Goal: Book appointment/travel/reservation

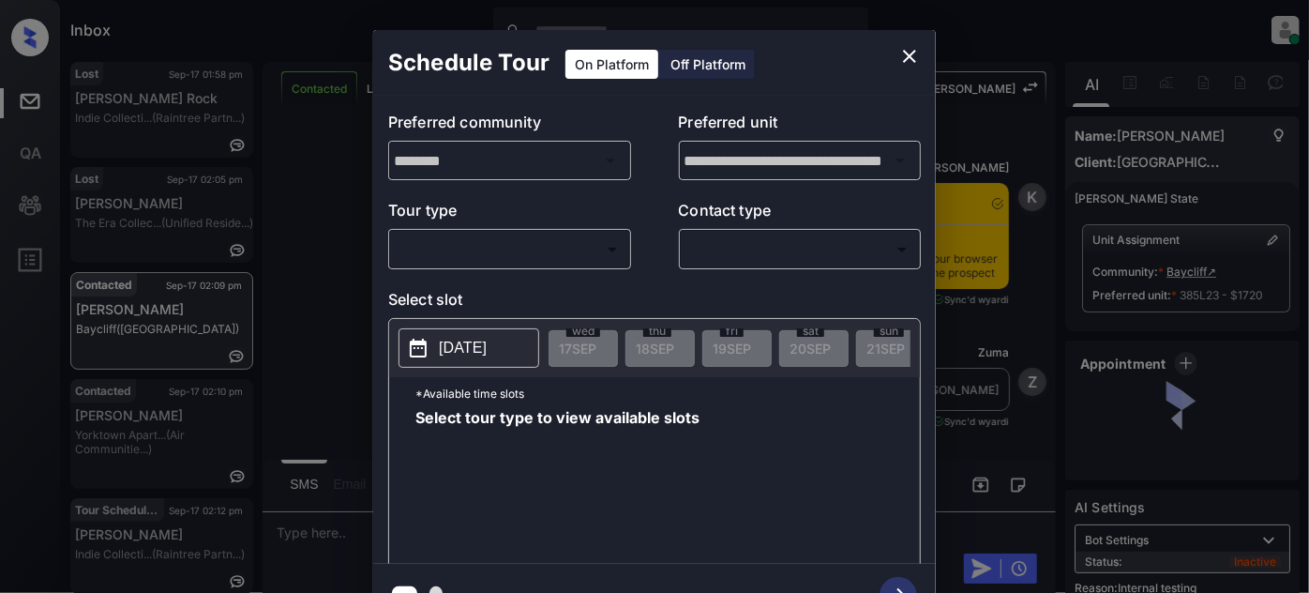
scroll to position [3625, 0]
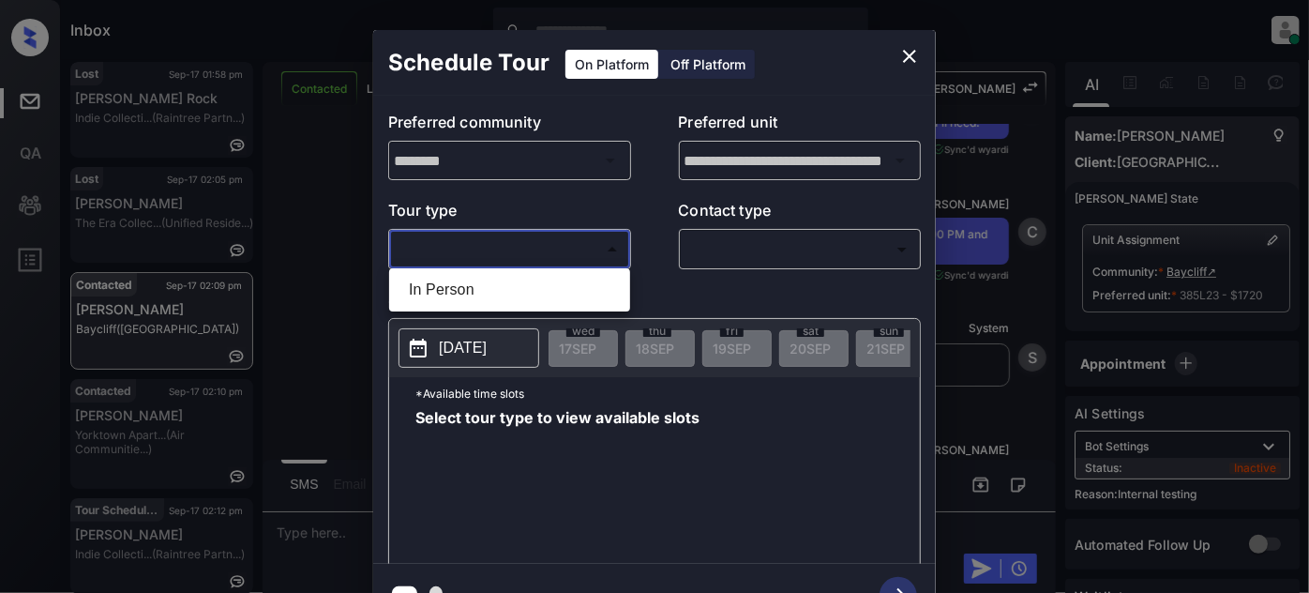
click at [465, 240] on body "Inbox [PERSON_NAME] Online Set yourself offline Set yourself on break Profile S…" at bounding box center [654, 296] width 1309 height 593
click at [458, 278] on li "In Person" at bounding box center [510, 290] width 232 height 34
type input "********"
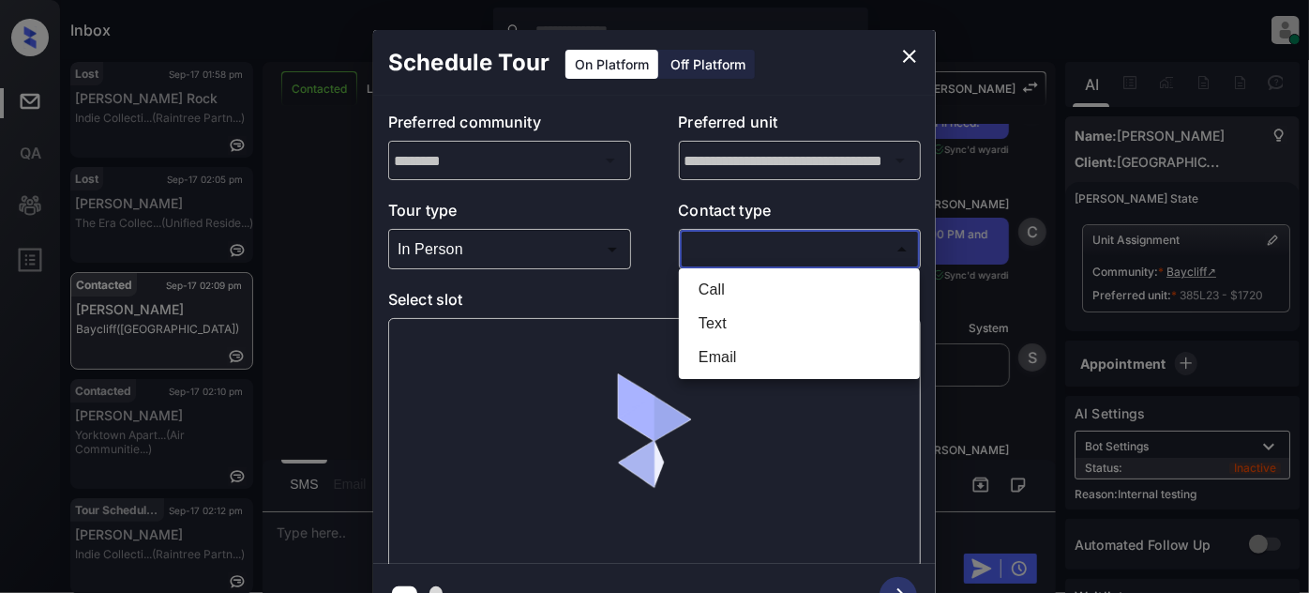
click at [724, 235] on body "Inbox [PERSON_NAME] Online Set yourself offline Set yourself on break Profile S…" at bounding box center [654, 296] width 1309 height 593
drag, startPoint x: 716, startPoint y: 322, endPoint x: 661, endPoint y: 349, distance: 61.6
click at [716, 323] on li "Text" at bounding box center [800, 324] width 232 height 34
type input "****"
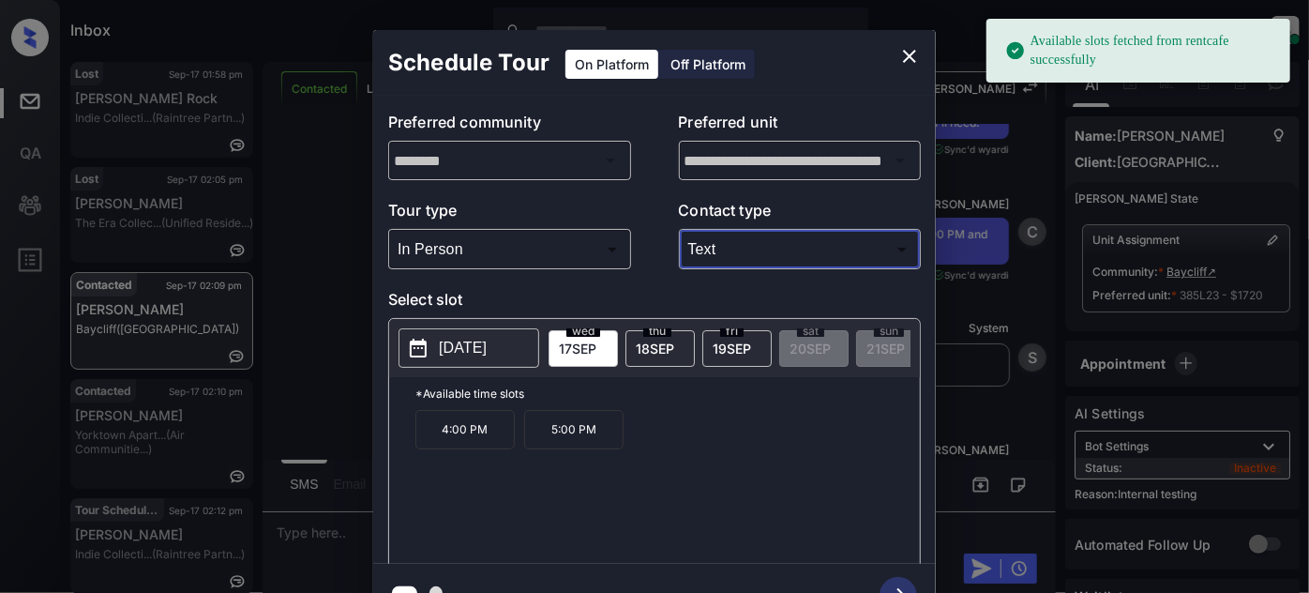
drag, startPoint x: 482, startPoint y: 432, endPoint x: 523, endPoint y: 450, distance: 44.9
click at [483, 433] on p "4:00 PM" at bounding box center [464, 429] width 99 height 39
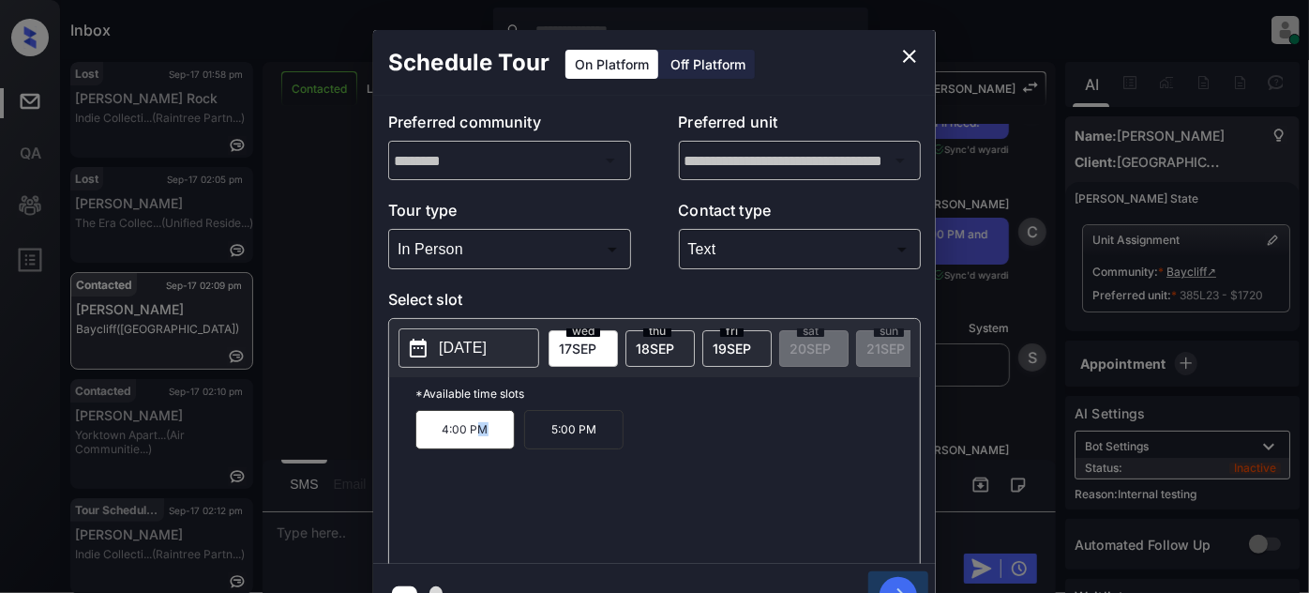
click at [901, 575] on button "button" at bounding box center [898, 595] width 60 height 49
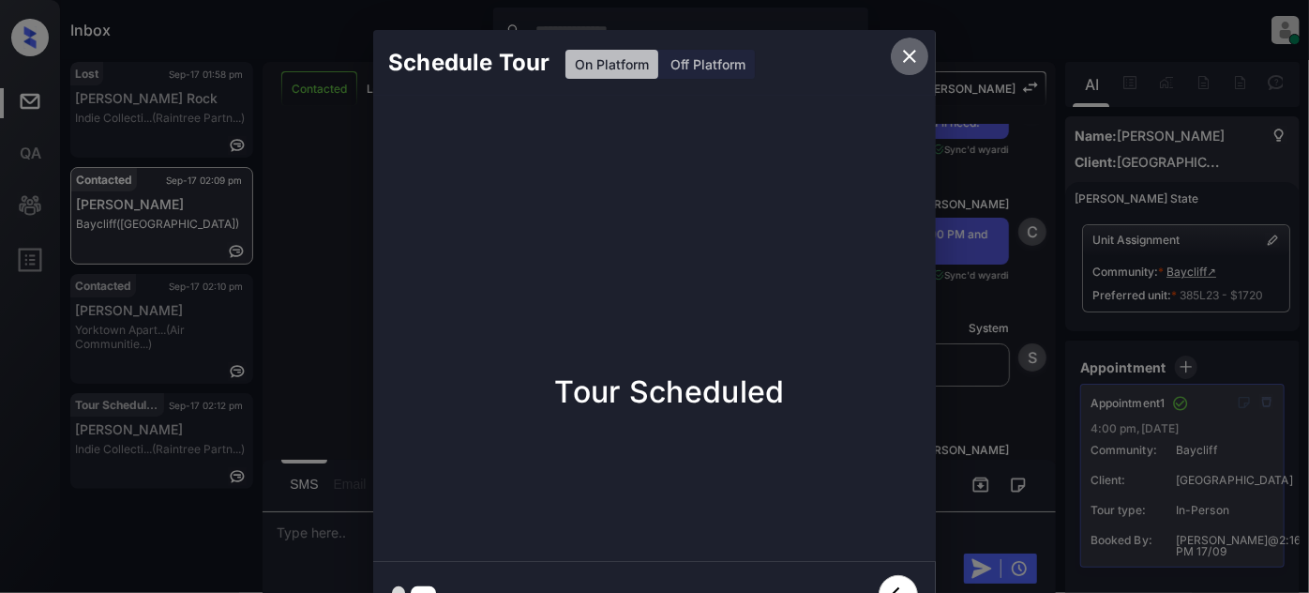
click at [918, 71] on button "close" at bounding box center [910, 57] width 38 height 38
